Goal: Information Seeking & Learning: Learn about a topic

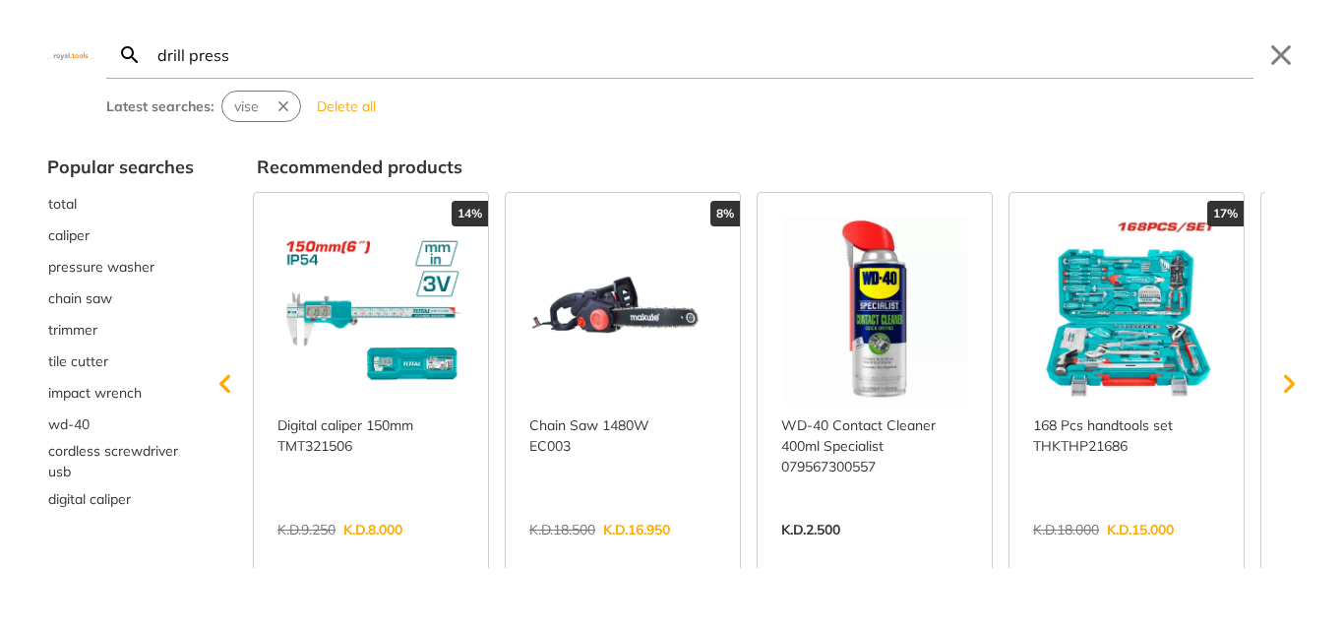
click at [743, 59] on input "drill press" at bounding box center [703, 54] width 1100 height 46
type input "drill press"
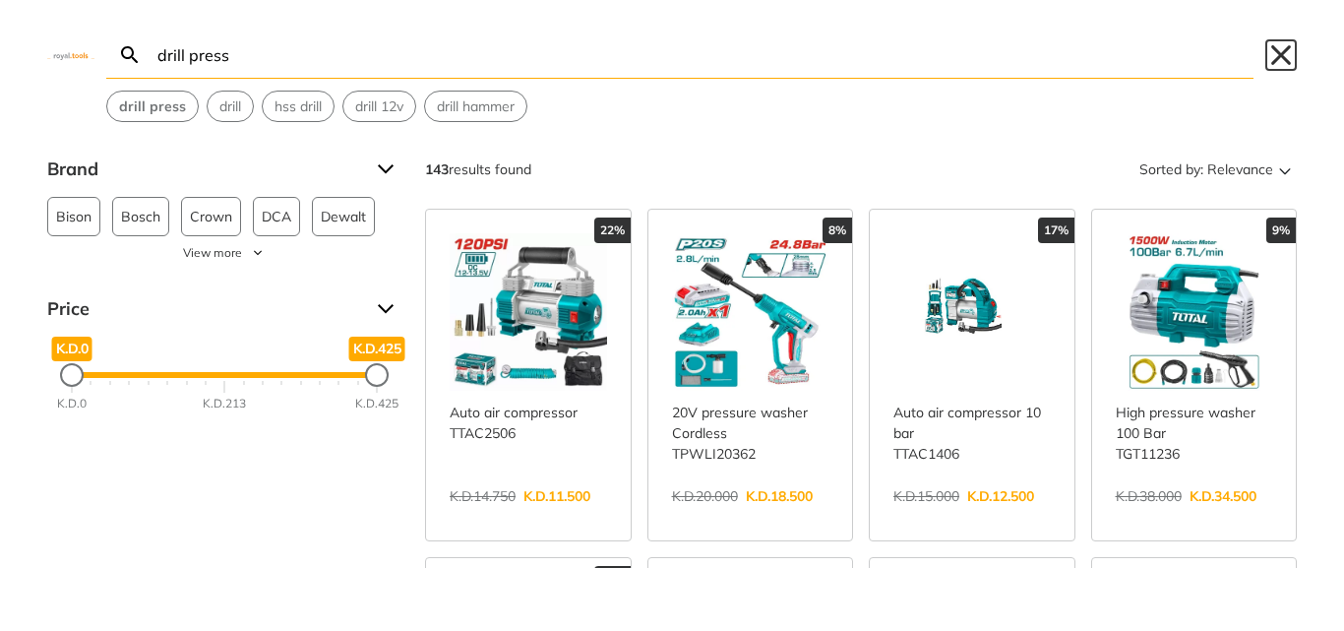
click at [1279, 49] on button "Close" at bounding box center [1280, 54] width 31 height 31
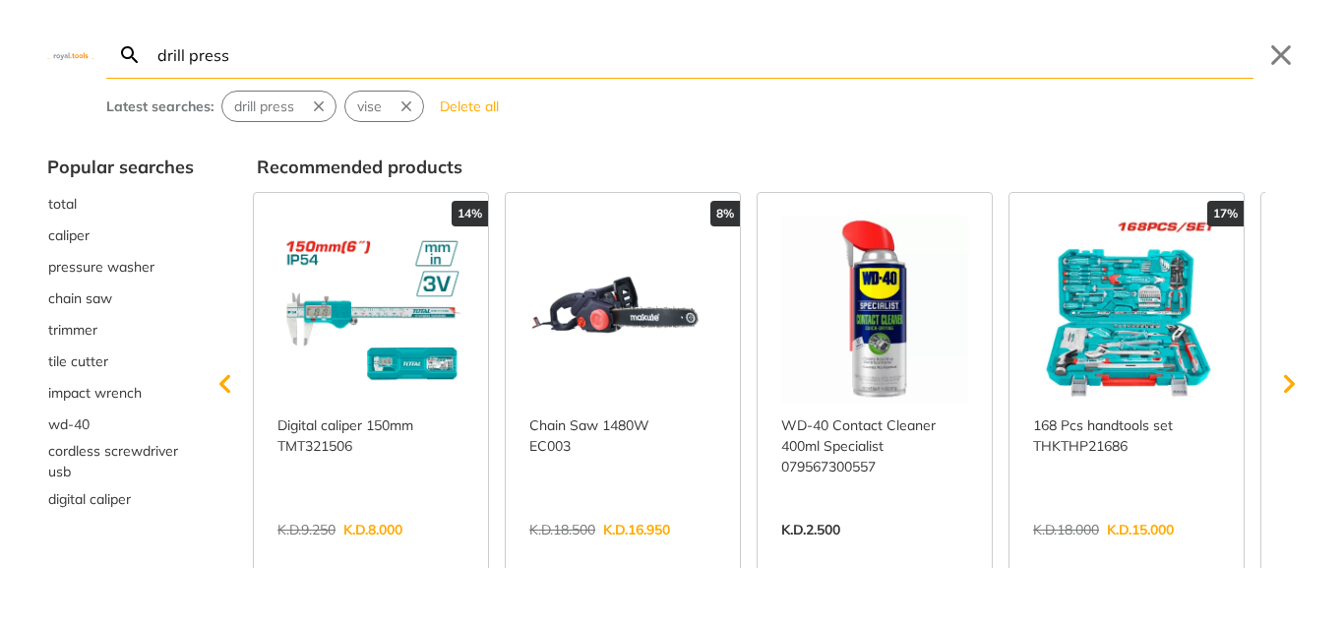
type input "drill press"
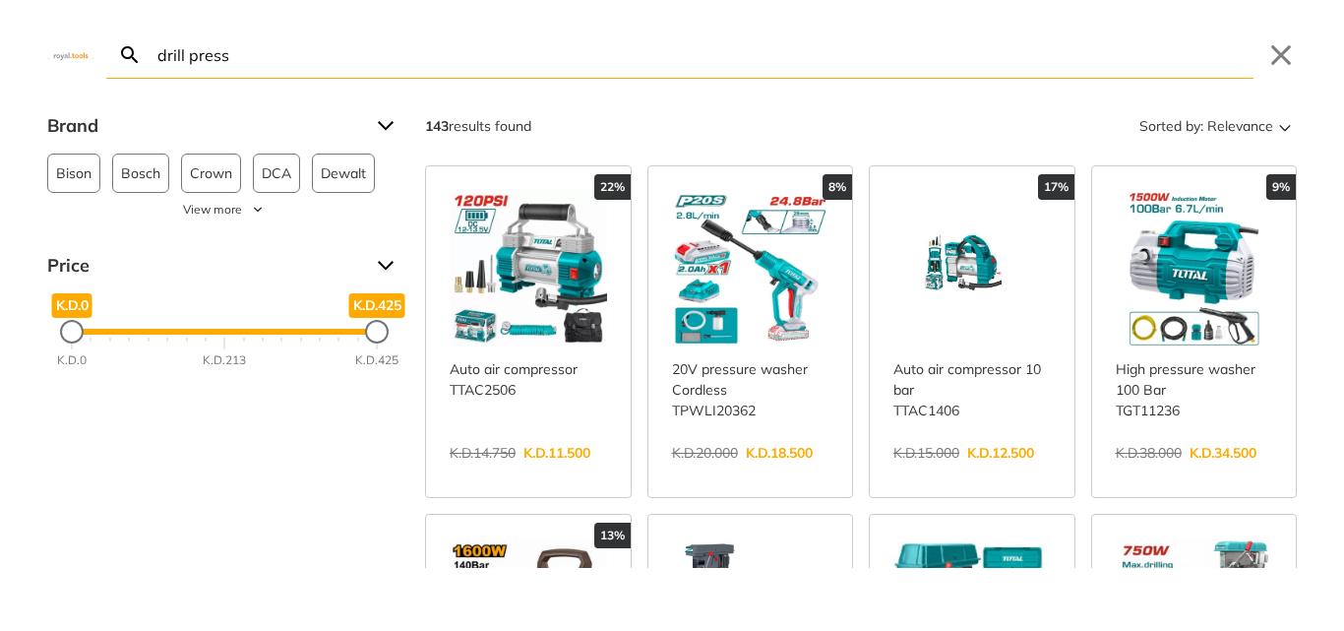
click at [748, 61] on input "drill press" at bounding box center [703, 54] width 1100 height 46
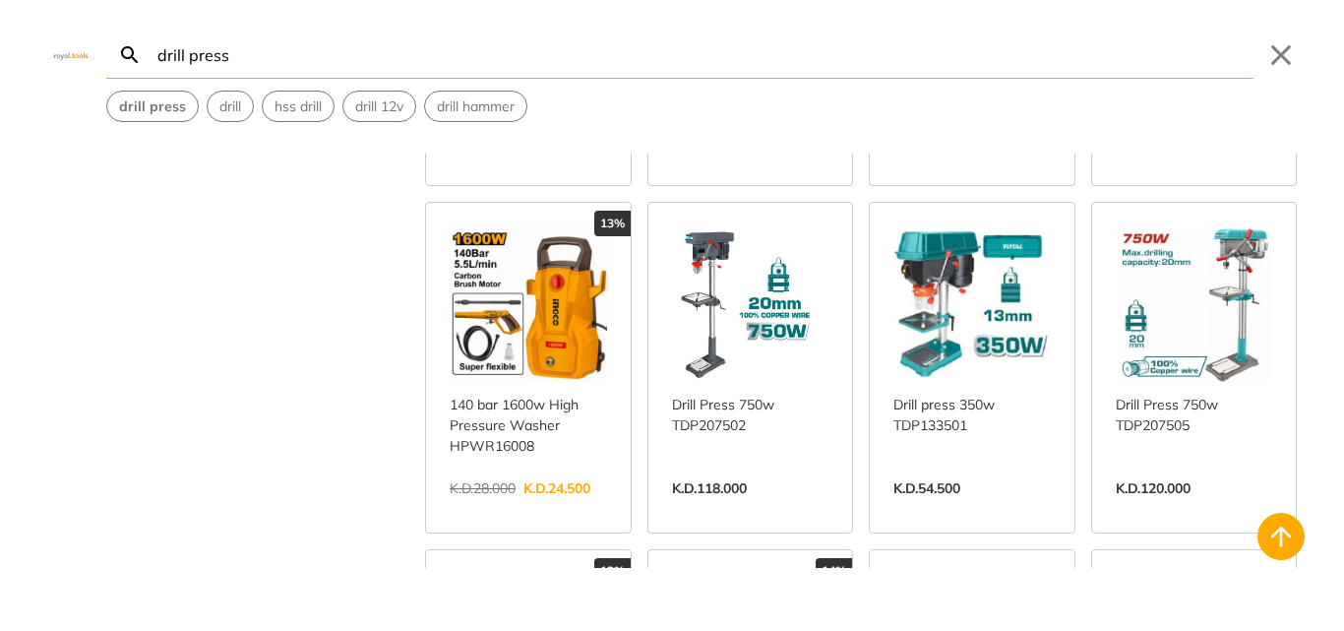
scroll to position [332, 0]
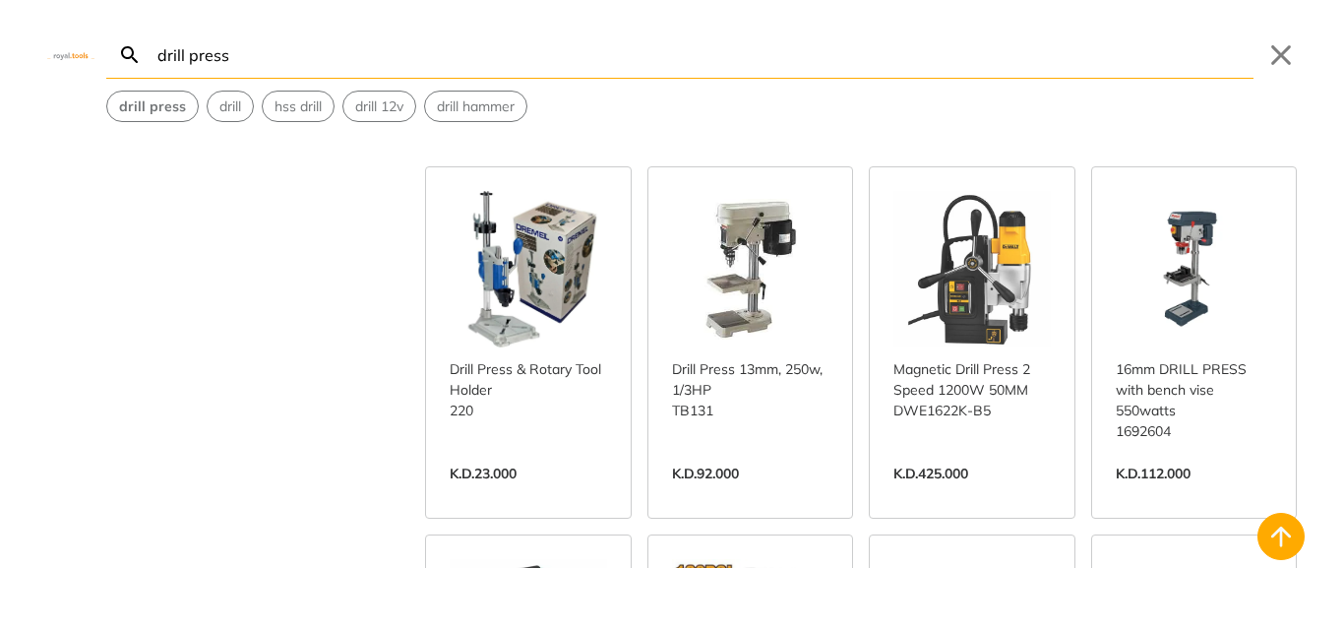
scroll to position [2644, 0]
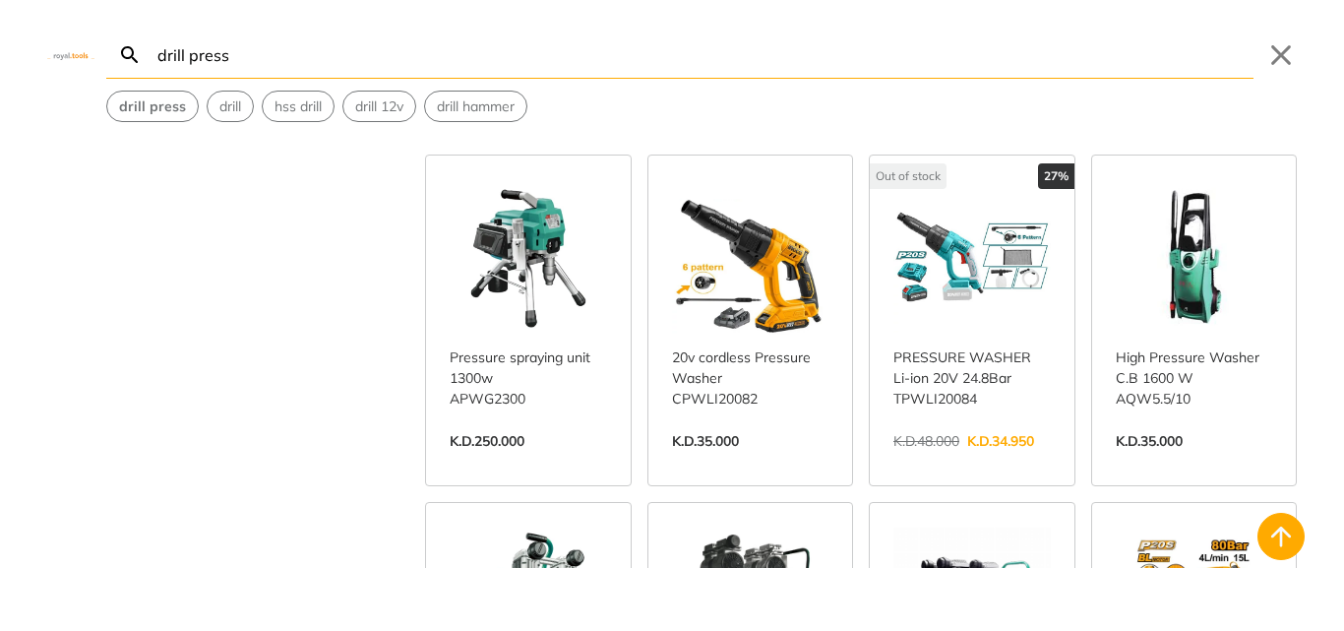
scroll to position [3609, 0]
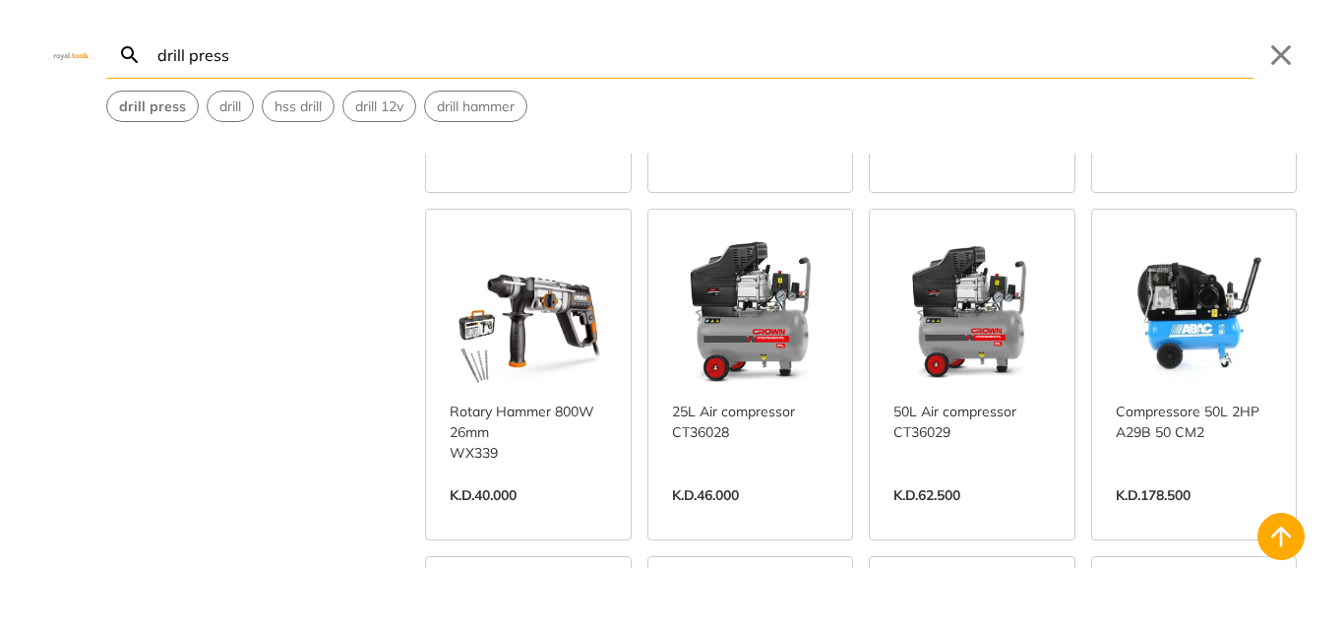
scroll to position [6375, 0]
